Goal: Task Accomplishment & Management: Use online tool/utility

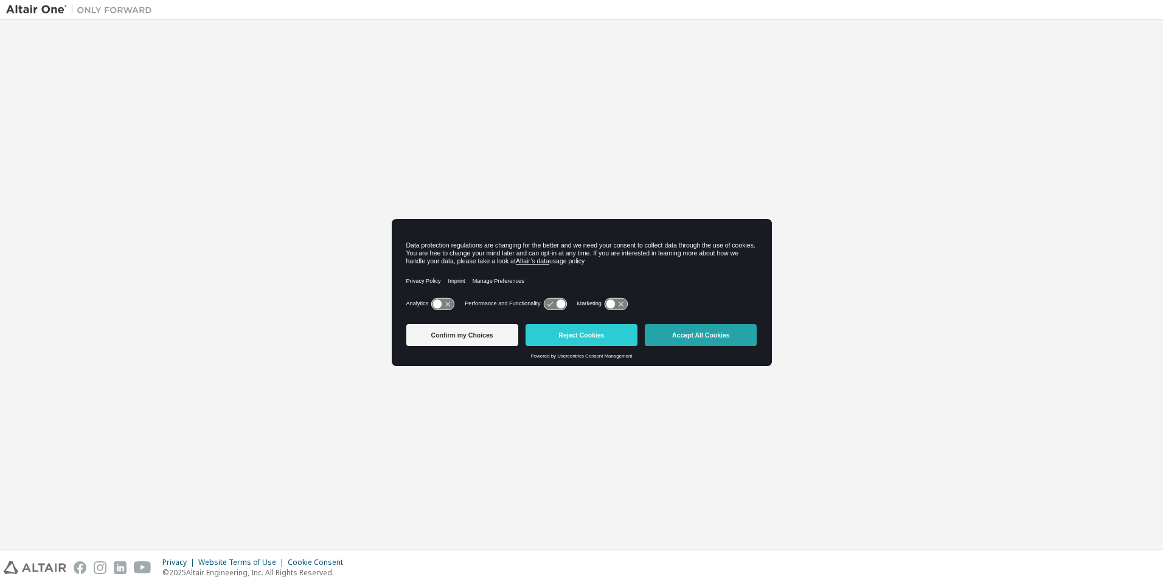
click at [701, 336] on button "Accept All Cookies" at bounding box center [701, 335] width 112 height 22
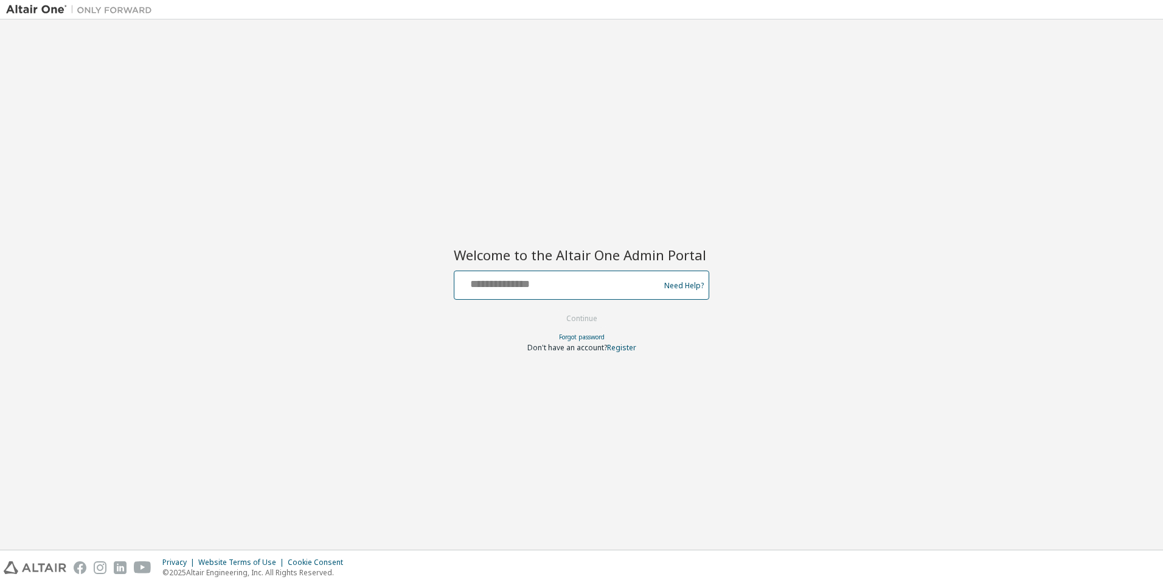
click at [559, 283] on input "text" at bounding box center [558, 283] width 199 height 18
type input "**********"
click at [582, 319] on button "Continue" at bounding box center [581, 319] width 57 height 18
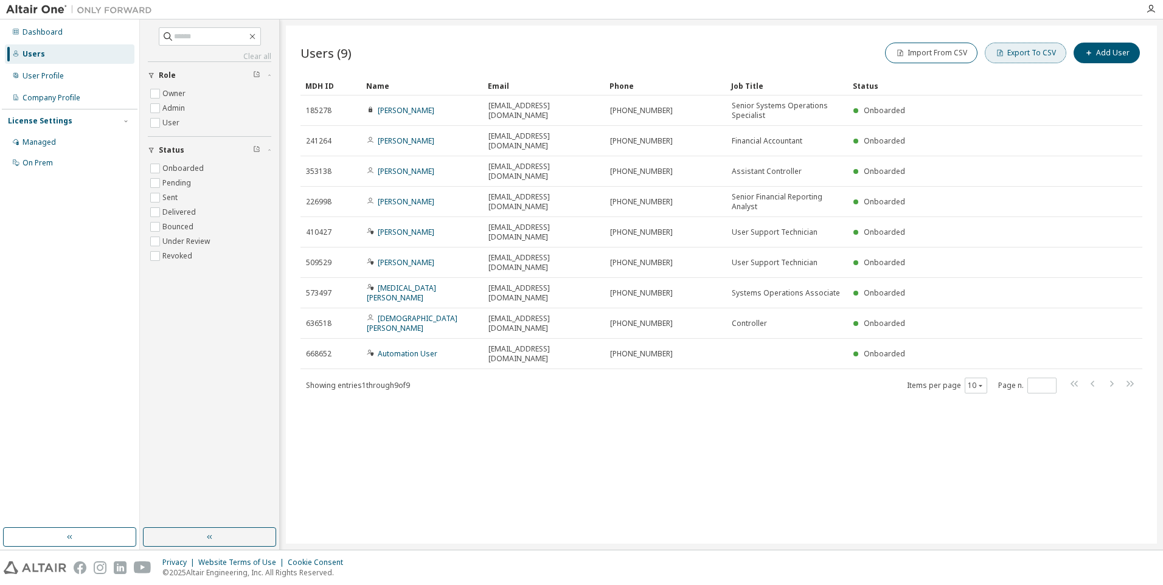
click at [1028, 53] on button "Export To CSV" at bounding box center [1025, 53] width 81 height 21
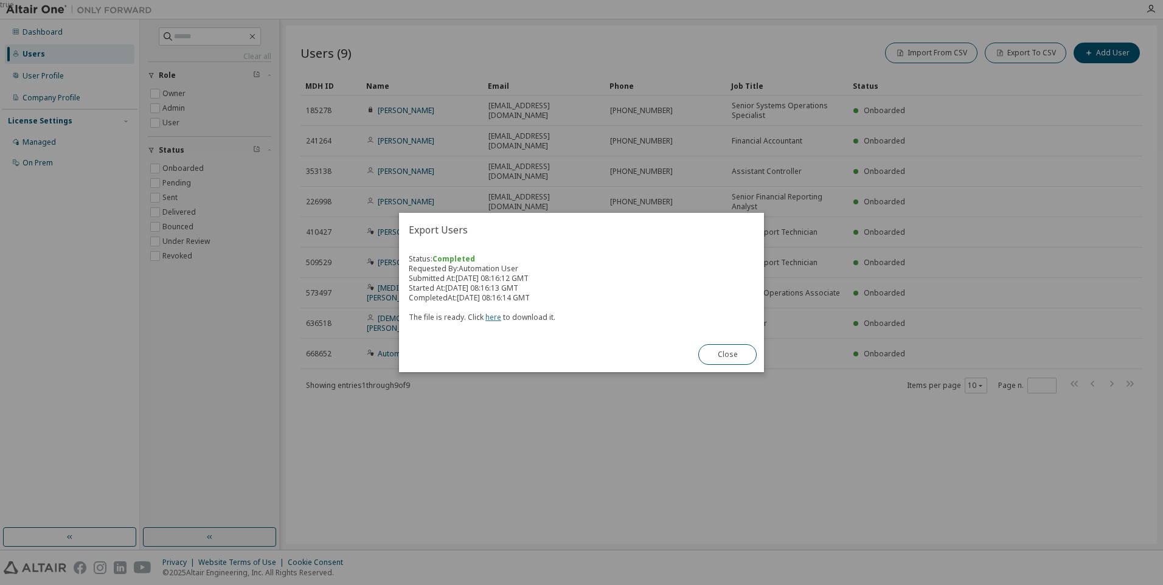
click at [491, 317] on link "here" at bounding box center [493, 317] width 16 height 10
click at [727, 355] on button "Close" at bounding box center [727, 354] width 58 height 21
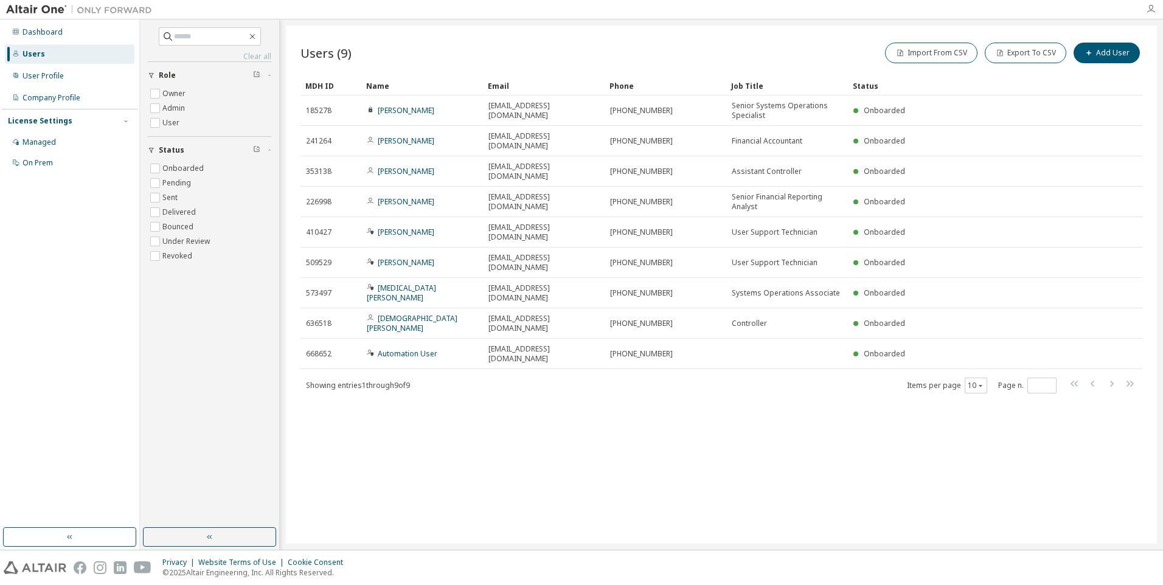
click at [1151, 9] on icon "button" at bounding box center [1151, 9] width 10 height 10
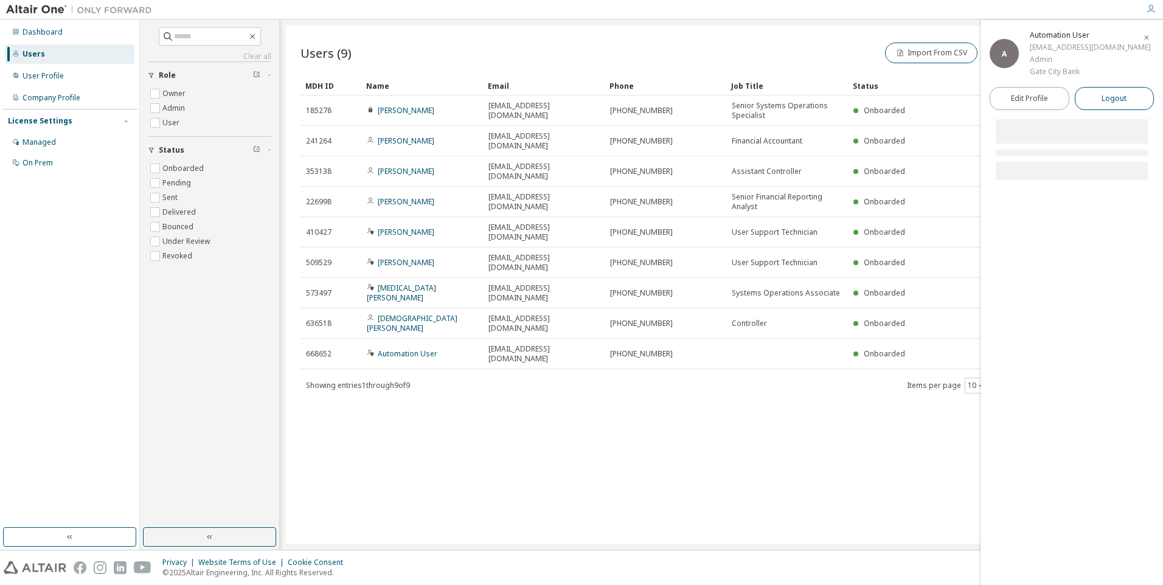
click at [1114, 105] on span "Logout" at bounding box center [1113, 98] width 25 height 12
